Goal: Task Accomplishment & Management: Use online tool/utility

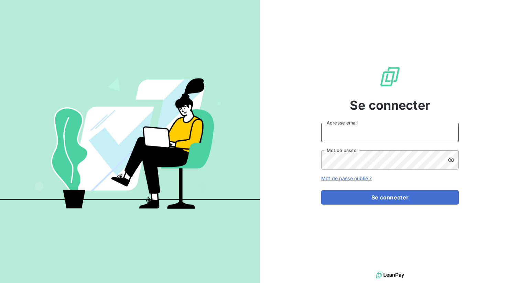
click at [338, 130] on input "Adresse email" at bounding box center [389, 132] width 137 height 19
type input "admin@metamicro"
click at [321, 190] on button "Se connecter" at bounding box center [389, 197] width 137 height 14
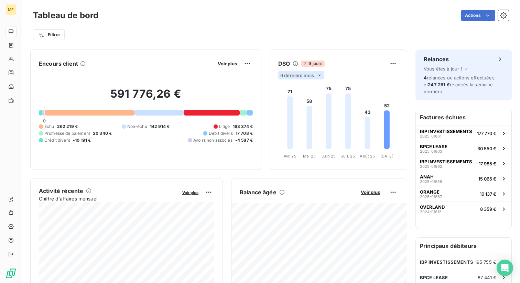
click at [303, 74] on span "6 derniers mois" at bounding box center [297, 75] width 34 height 5
click at [300, 103] on li "12" at bounding box center [301, 102] width 45 height 12
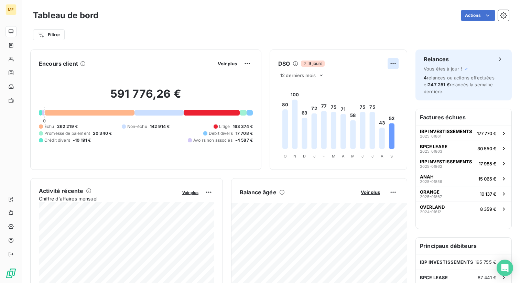
click at [390, 61] on html "ME Tableau de bord Actions Filtrer Encours client Voir plus 591 776,26 € 0 Échu…" at bounding box center [260, 141] width 520 height 283
click at [376, 76] on div "Exporter" at bounding box center [376, 78] width 38 height 11
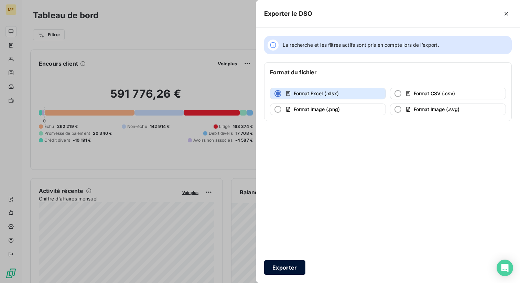
click at [286, 262] on button "Exporter" at bounding box center [284, 267] width 41 height 14
